Goal: Information Seeking & Learning: Learn about a topic

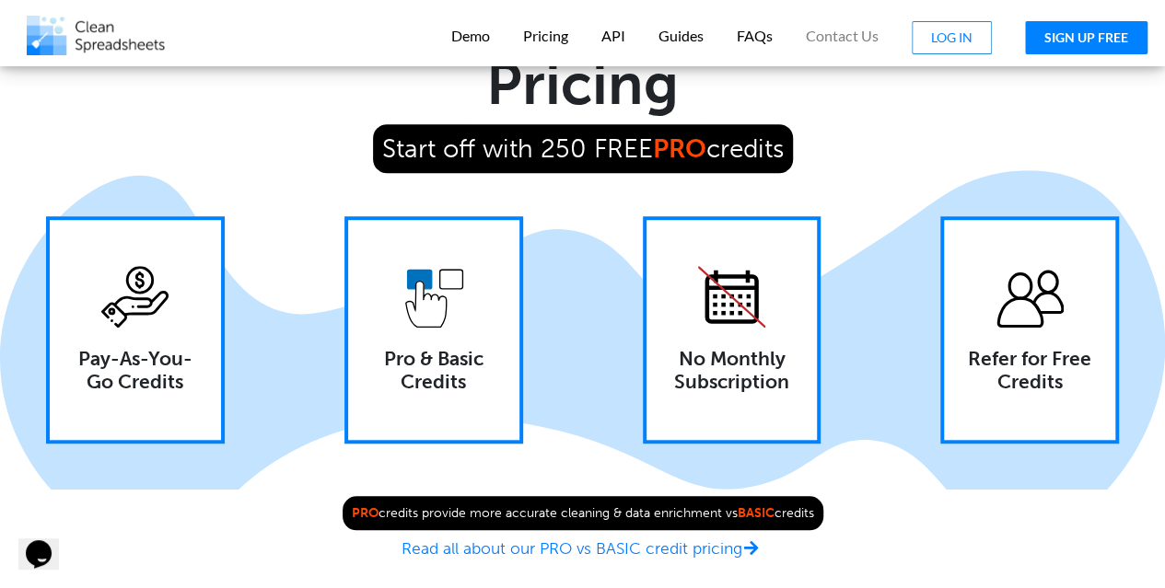
scroll to position [4046, 0]
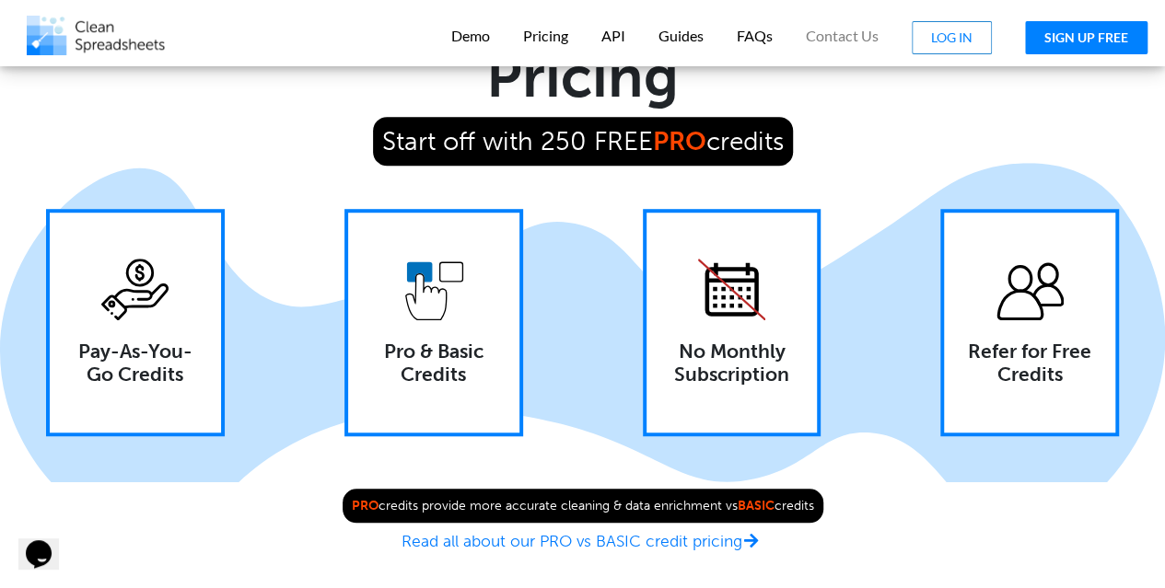
click at [138, 386] on h4 "Pay-As-You-Go Credits" at bounding box center [135, 363] width 134 height 46
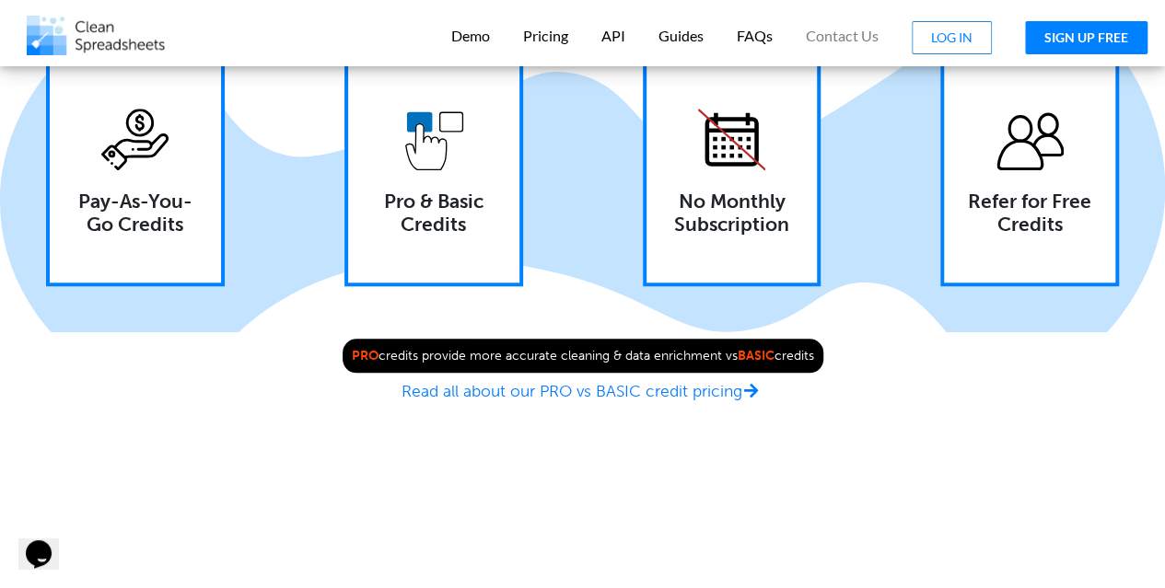
scroll to position [4204, 0]
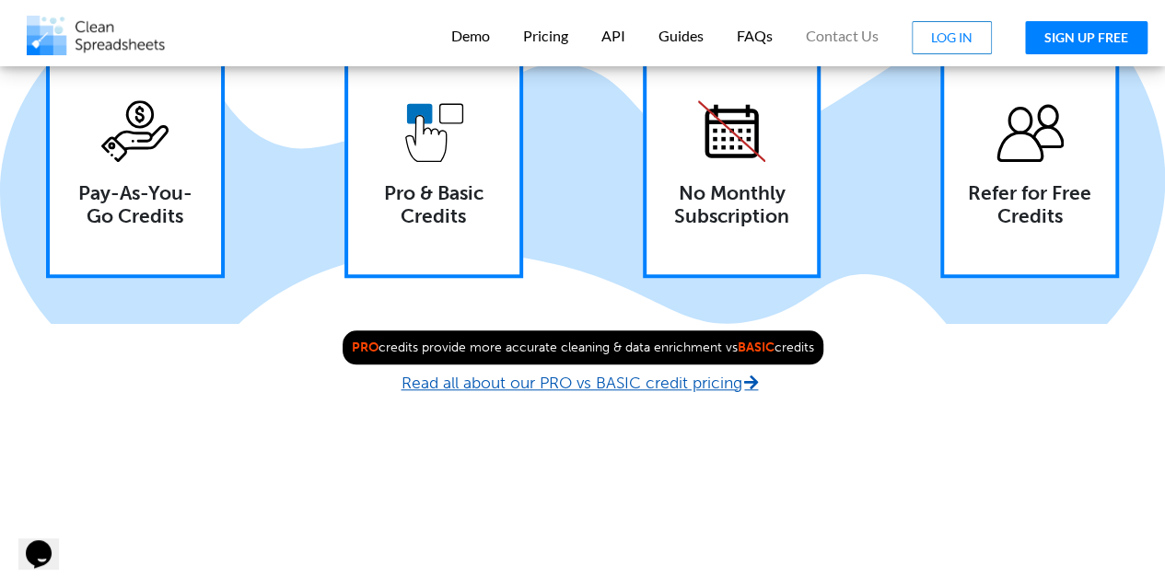
click at [757, 388] on icon at bounding box center [750, 379] width 19 height 17
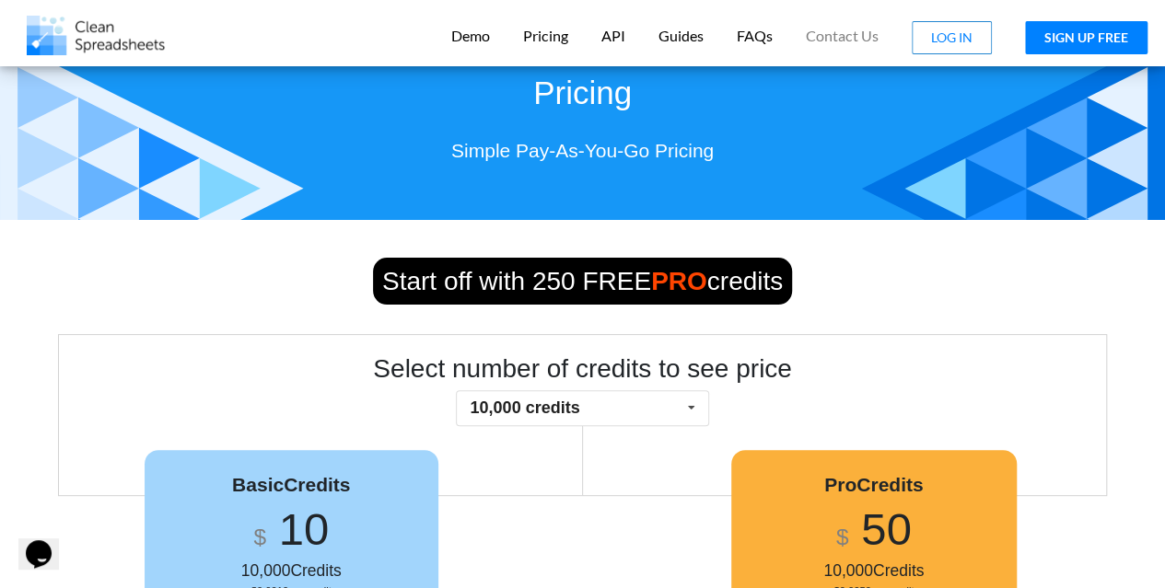
scroll to position [54, 0]
